Goal: Information Seeking & Learning: Learn about a topic

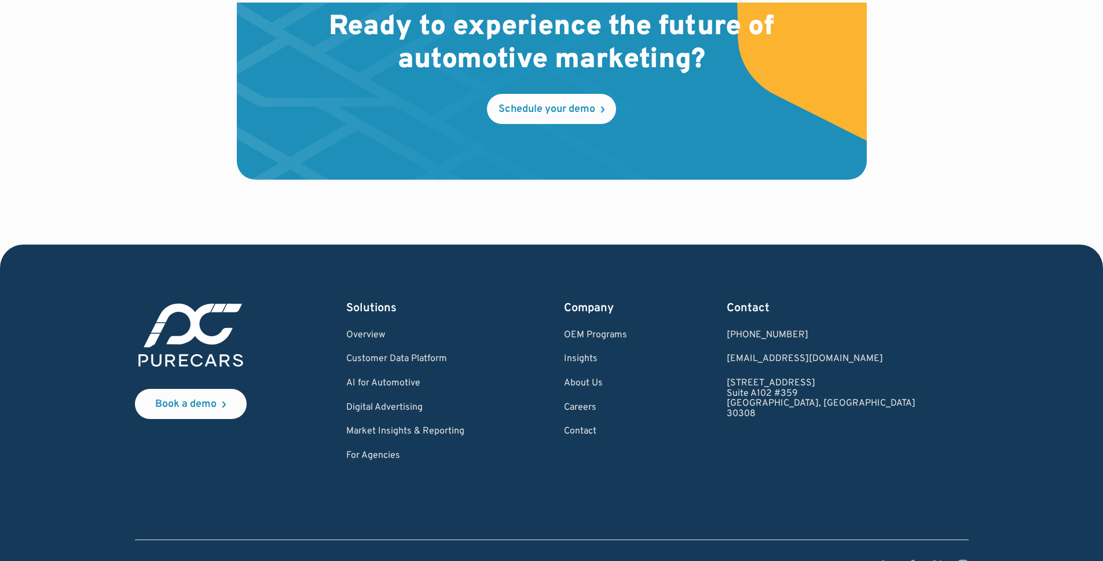
scroll to position [3400, 0]
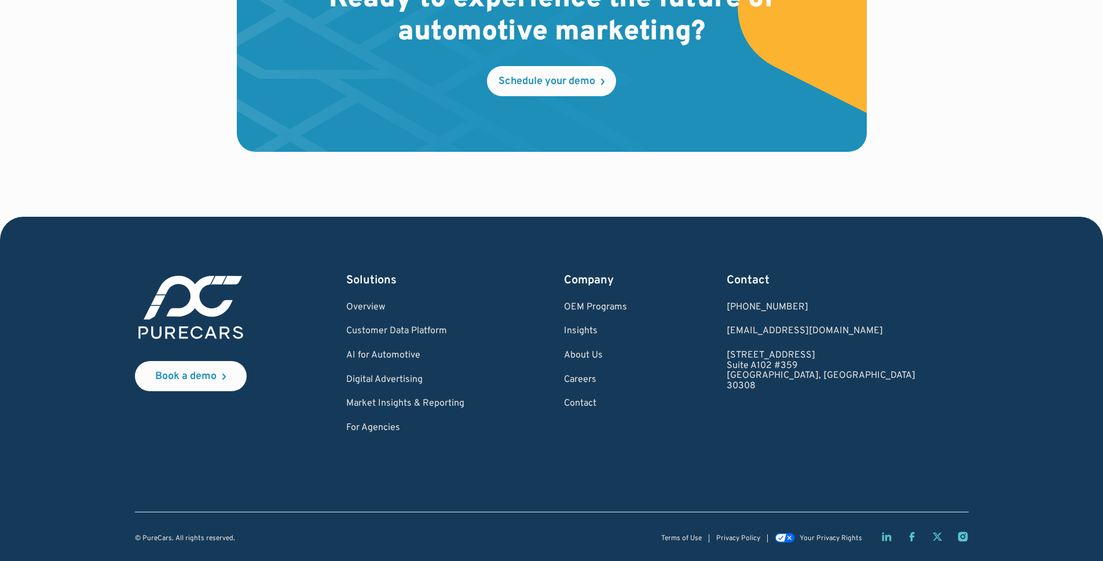
click at [888, 538] on icon "LinkedIn page" at bounding box center [887, 537] width 12 height 12
click at [400, 428] on link "For Agencies" at bounding box center [405, 428] width 118 height 10
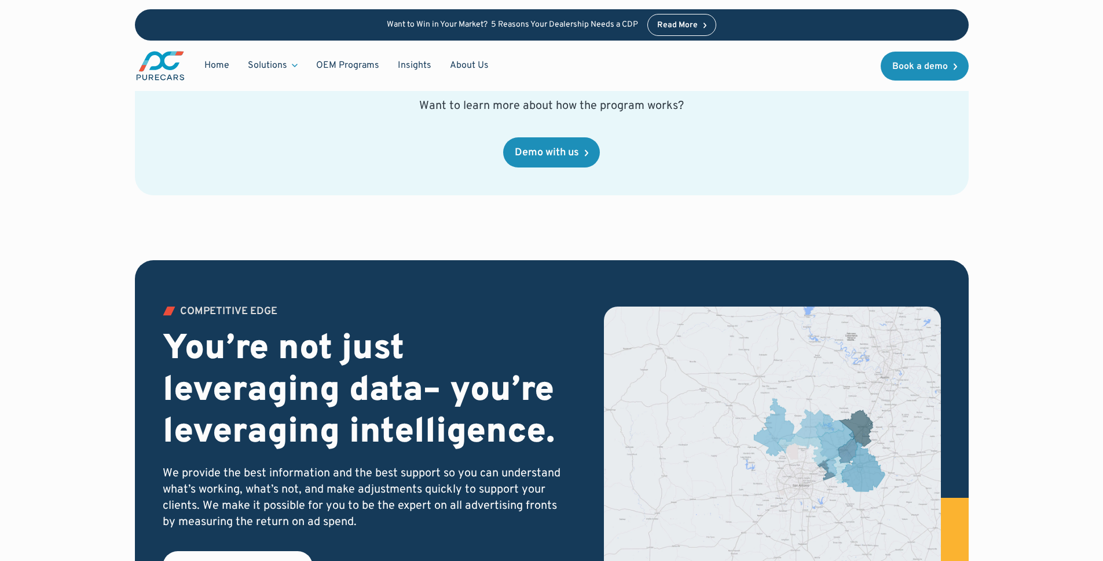
scroll to position [1713, 0]
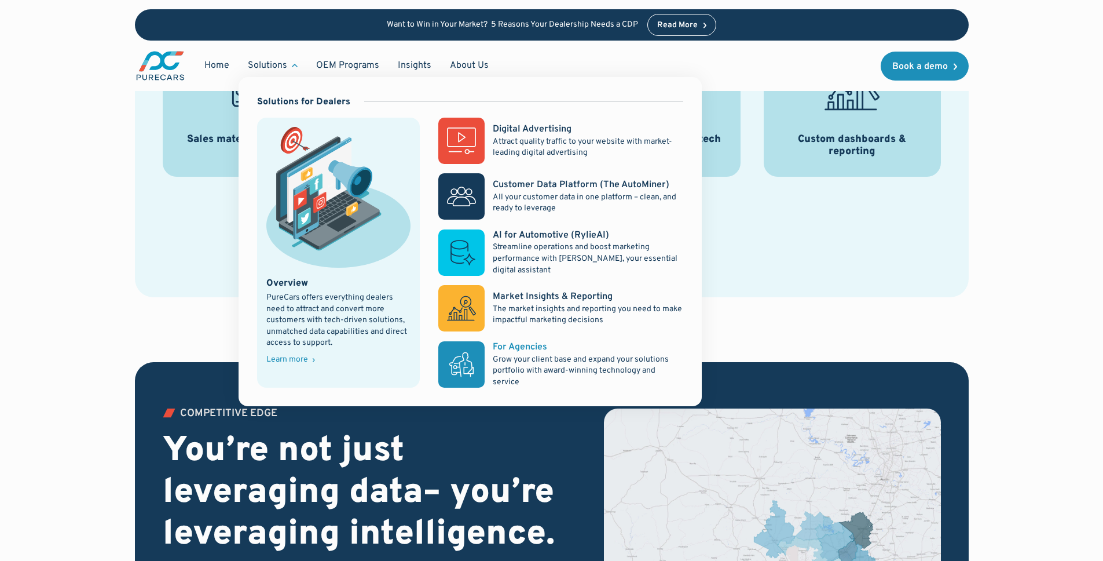
click at [524, 348] on div "For Agencies" at bounding box center [520, 347] width 54 height 13
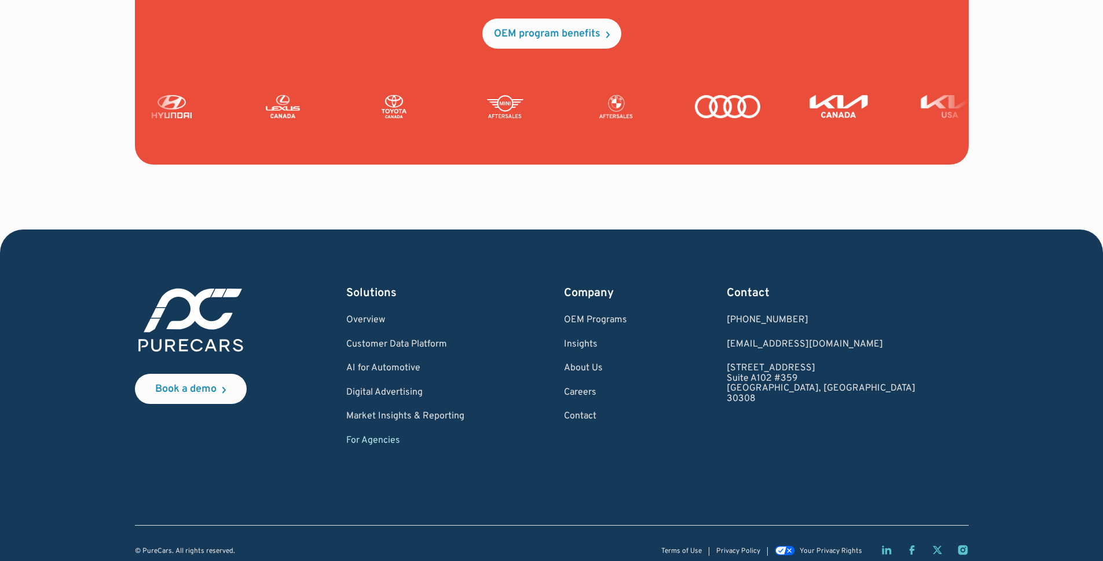
scroll to position [2808, 0]
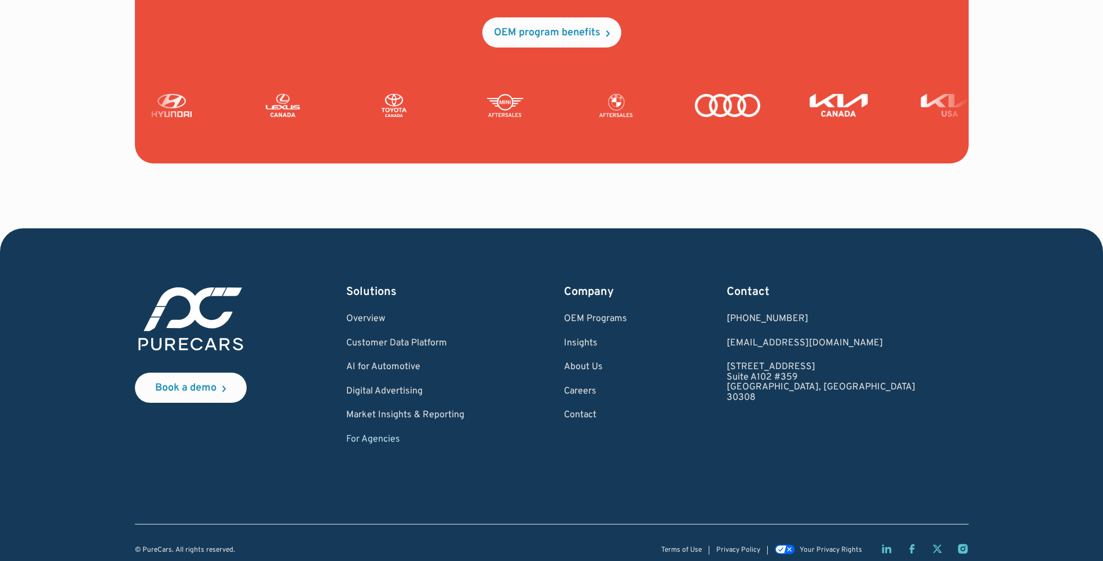
click at [390, 441] on link "For Agencies" at bounding box center [405, 439] width 118 height 10
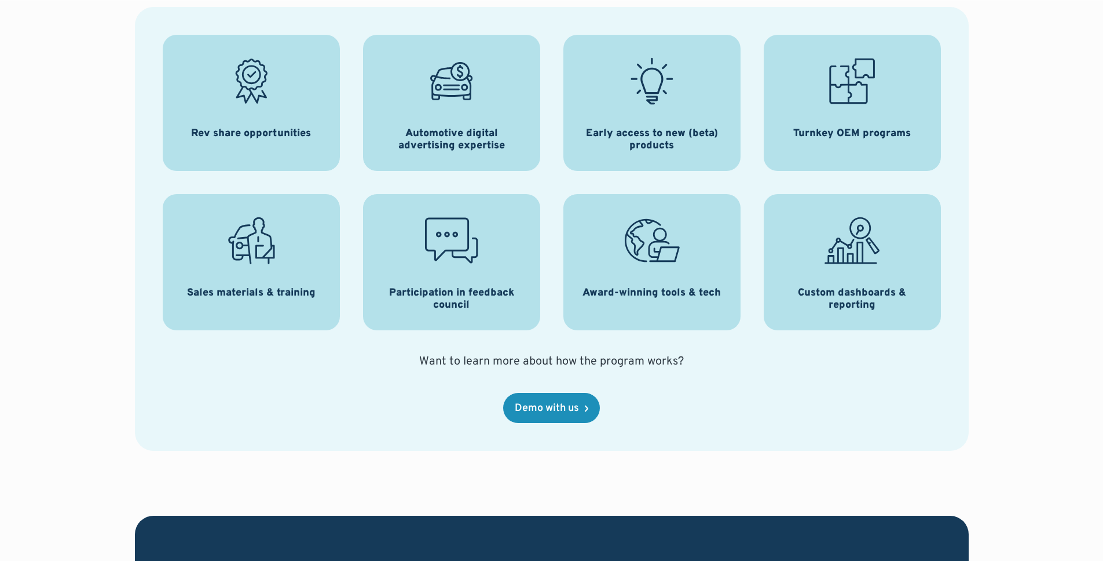
scroll to position [1563, 0]
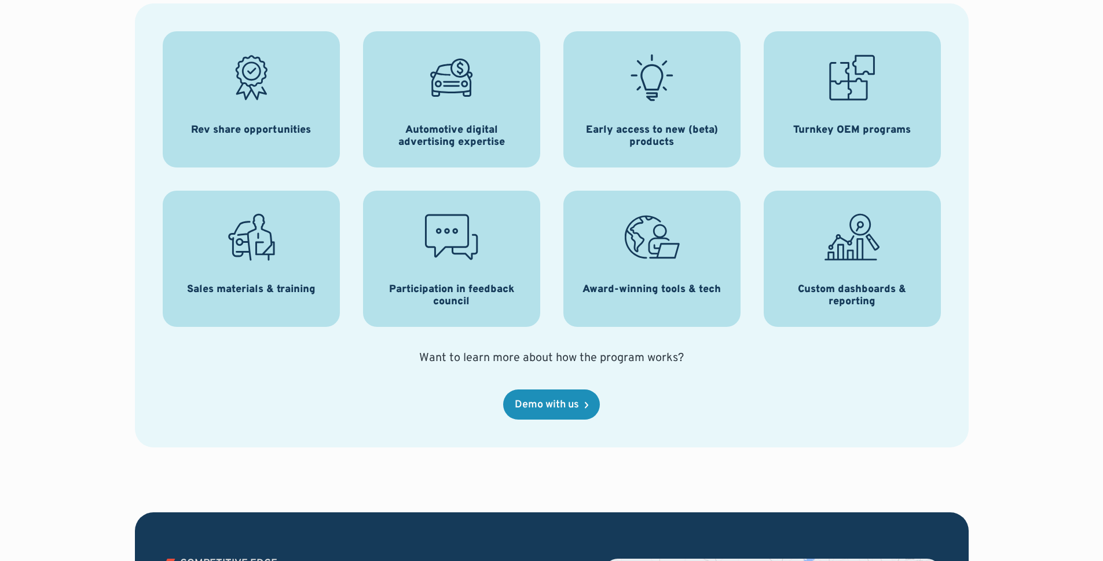
click at [111, 218] on div "THE PERKS Advantages of the PureCars Partner Program Rev share opportunities Au…" at bounding box center [551, 150] width 993 height 724
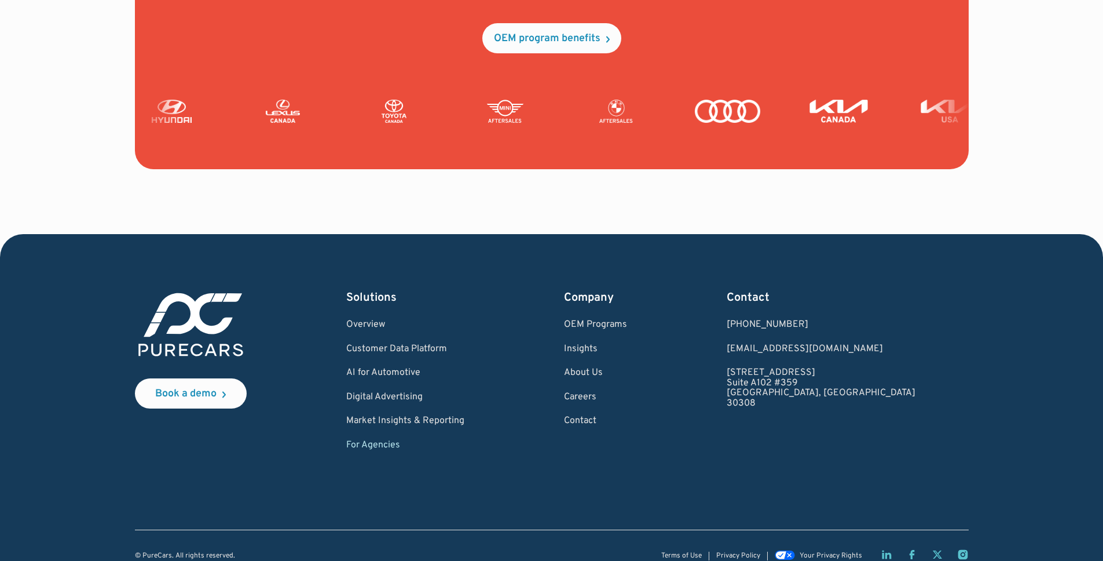
scroll to position [2820, 0]
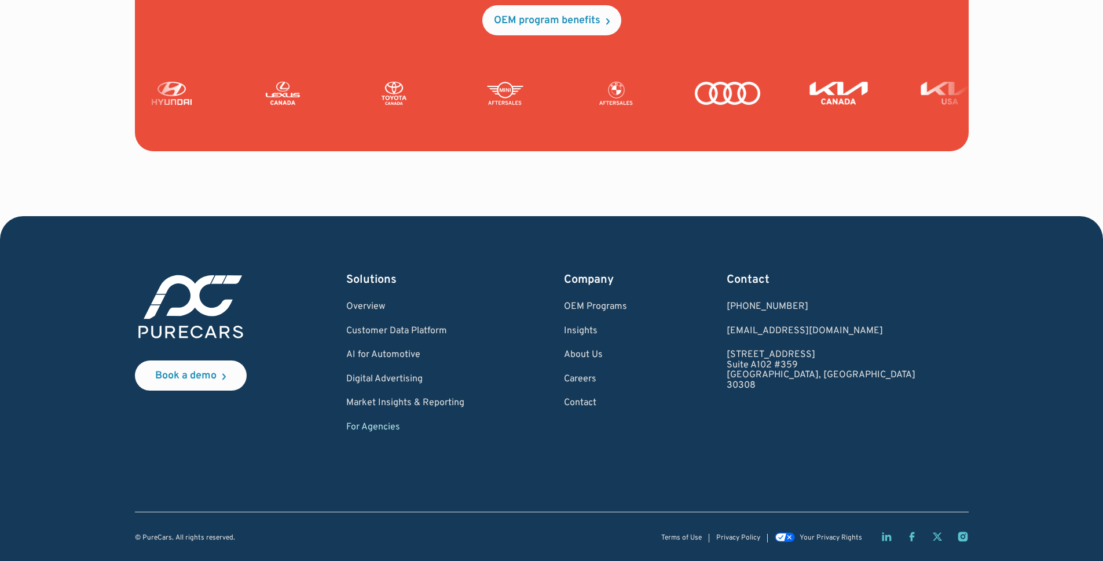
click at [886, 536] on icon "LinkedIn page" at bounding box center [886, 536] width 9 height 9
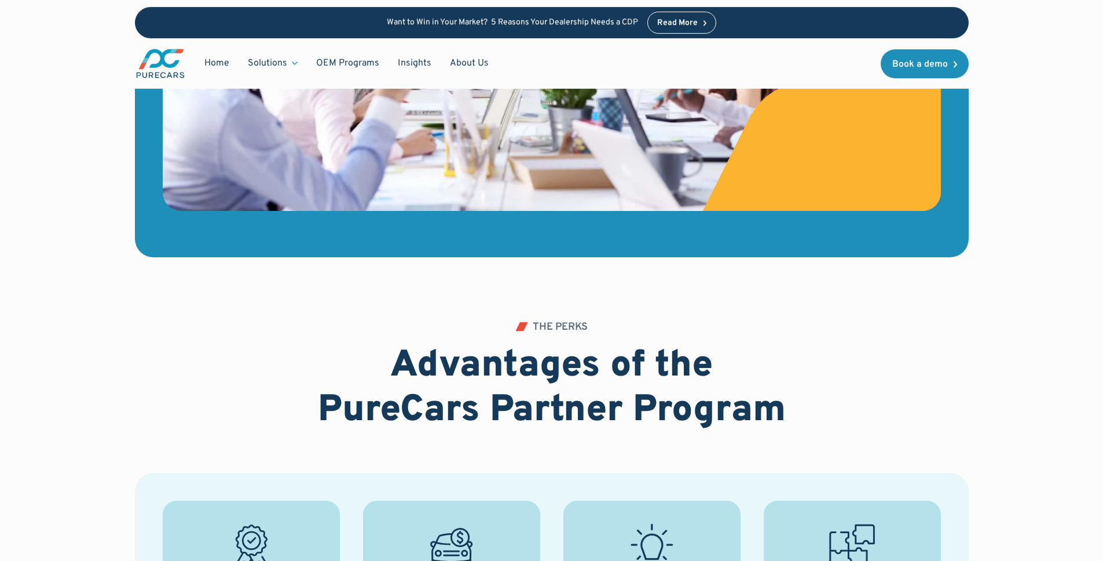
scroll to position [335, 0]
